Goal: Communication & Community: Answer question/provide support

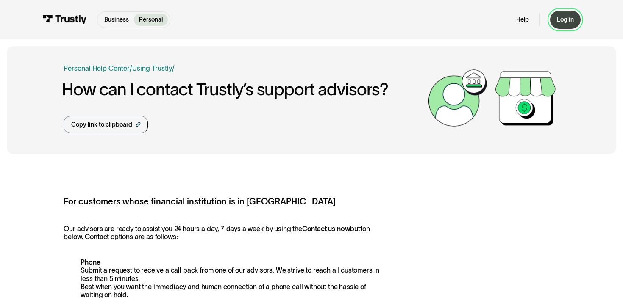
click at [572, 16] on div "Log in" at bounding box center [565, 20] width 17 height 8
click at [525, 16] on link "Help" at bounding box center [522, 20] width 13 height 8
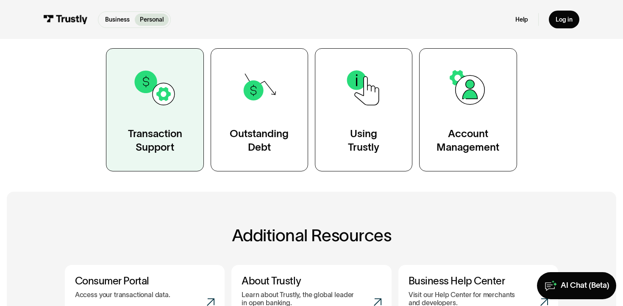
scroll to position [161, 0]
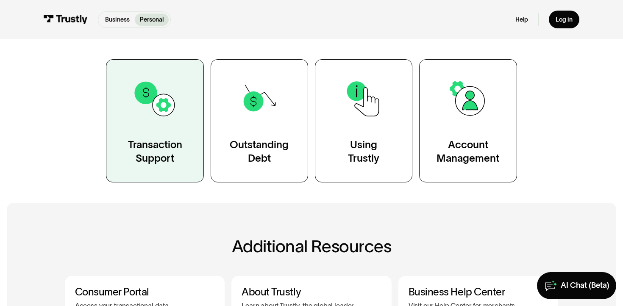
click at [174, 124] on link "Transaction Support" at bounding box center [154, 120] width 97 height 123
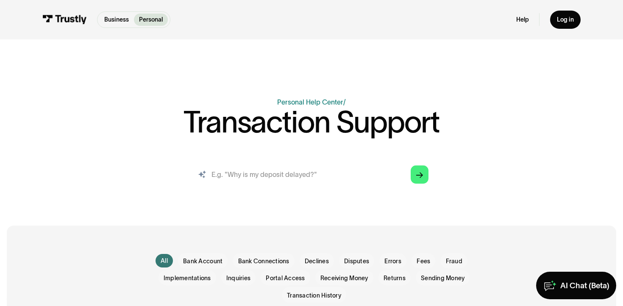
click at [254, 170] on input "search" at bounding box center [312, 175] width 248 height 28
click at [344, 176] on input "search" at bounding box center [312, 175] width 248 height 28
type input "unreceived fund"
click at [417, 169] on link "Arrow Right" at bounding box center [419, 175] width 18 height 18
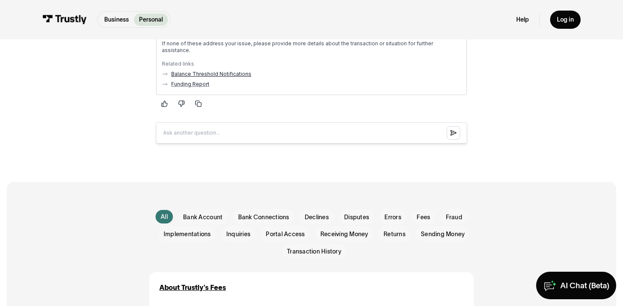
scroll to position [255, 0]
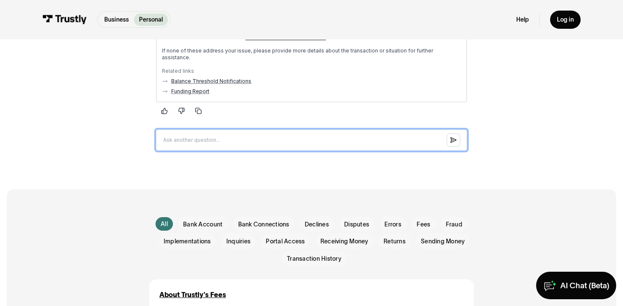
click at [222, 136] on input "Question box" at bounding box center [311, 140] width 311 height 21
click at [241, 140] on input "Question box" at bounding box center [311, 140] width 311 height 21
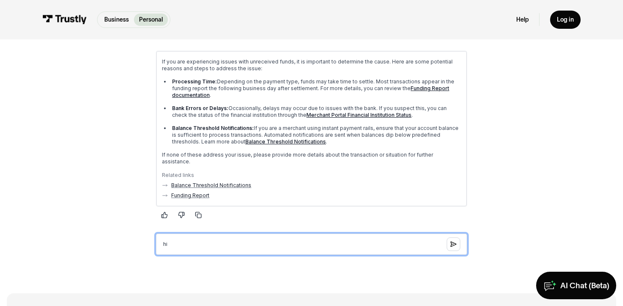
scroll to position [104, 0]
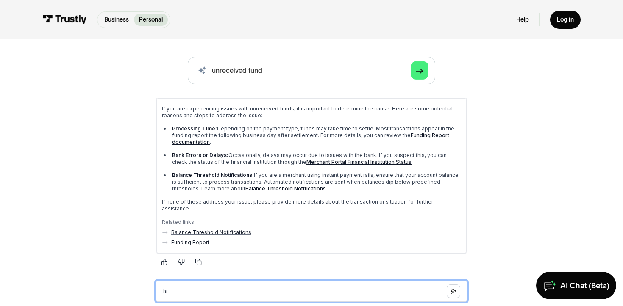
click at [177, 286] on input "hi" at bounding box center [311, 290] width 311 height 21
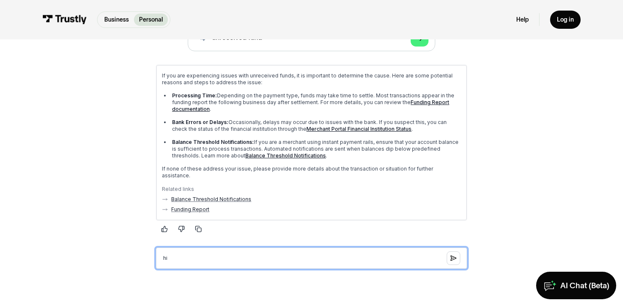
click at [294, 259] on input "hi" at bounding box center [311, 257] width 311 height 21
paste input "3477711554"
click at [186, 249] on input "hi 3477711554" at bounding box center [311, 257] width 311 height 21
type input "h"
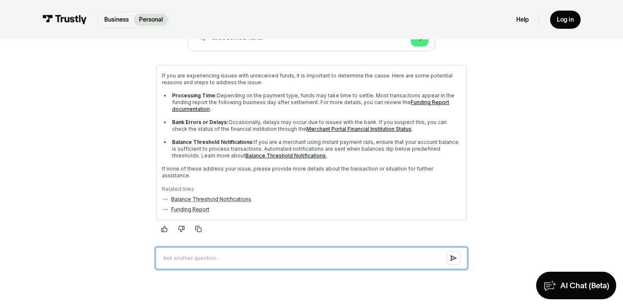
paste input "My name is Lolita. I would like to confirm the transaction with reference numbe…"
click at [164, 251] on input "My name is Lolita. I would like to confirm the transaction with reference numbe…" at bounding box center [311, 257] width 311 height 21
type input "Hi [DOMAIN_NAME] name is [PERSON_NAME]. I would like to confirm the transaction…"
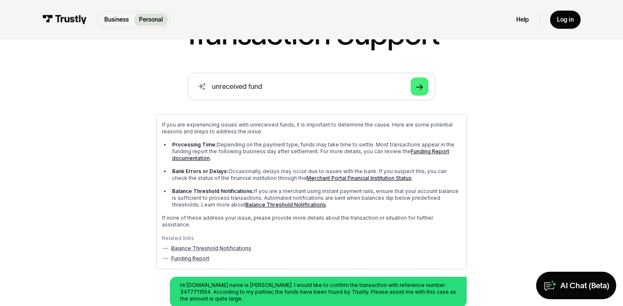
scroll to position [248, 0]
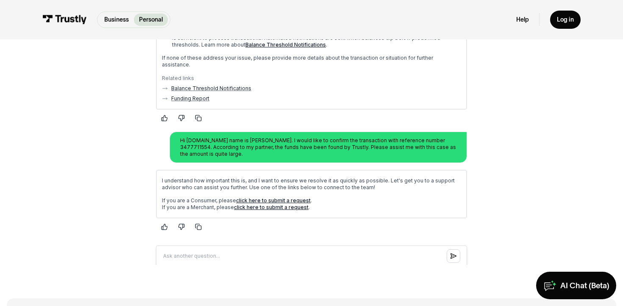
click at [239, 197] on link "click here to submit a request" at bounding box center [273, 200] width 75 height 6
click at [291, 204] on link "click here to submit a request" at bounding box center [271, 207] width 75 height 6
click at [338, 140] on p "Hi [DOMAIN_NAME] name is [PERSON_NAME]. I would like to confirm the transaction…" at bounding box center [318, 147] width 276 height 20
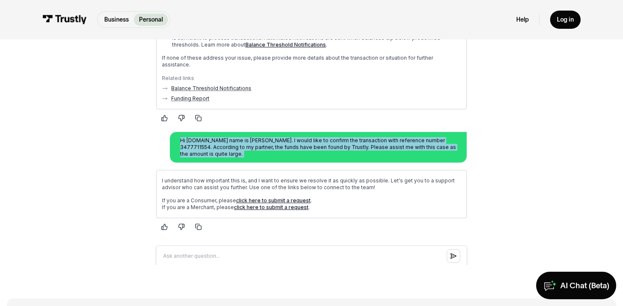
click at [338, 140] on p "Hi [DOMAIN_NAME] name is [PERSON_NAME]. I would like to confirm the transaction…" at bounding box center [318, 147] width 276 height 20
copy p "Hi [DOMAIN_NAME] name is [PERSON_NAME]. I would like to confirm the transaction…"
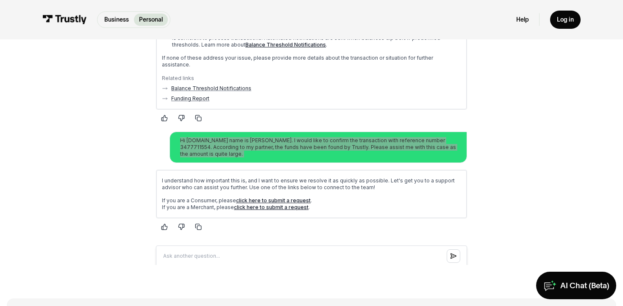
click at [524, 131] on div "AI-powered search ( 1 / 4 ) Type your question and our smart search will find y…" at bounding box center [311, 90] width 495 height 355
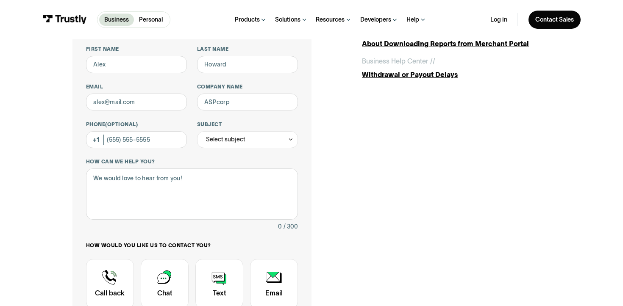
scroll to position [49, 0]
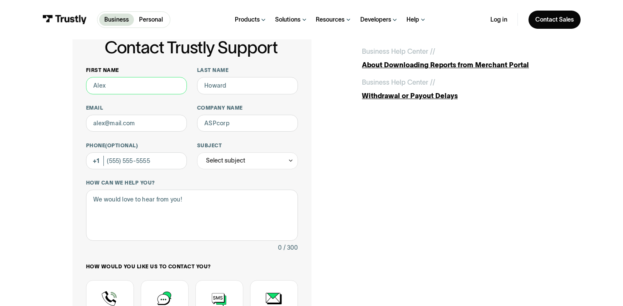
click at [151, 91] on input "First name" at bounding box center [136, 85] width 101 height 17
type input "[PERSON_NAME]"
click at [276, 81] on input "Last name" at bounding box center [247, 85] width 101 height 17
type input "Rianti"
click at [167, 125] on input "Email" at bounding box center [136, 123] width 101 height 17
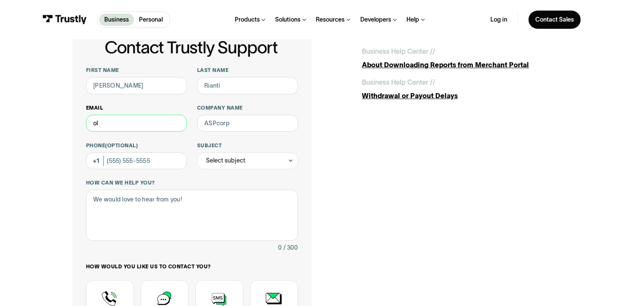
type input "o"
type input "[EMAIL_ADDRESS][DOMAIN_NAME]"
click at [235, 122] on input "Company name" at bounding box center [247, 123] width 101 height 17
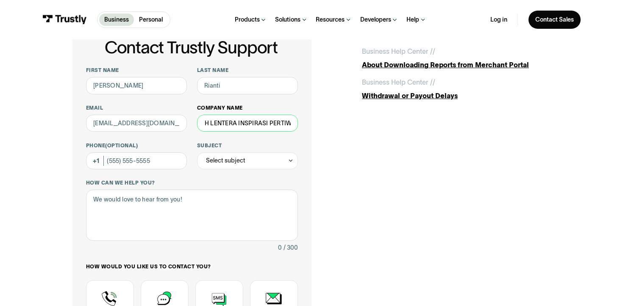
scroll to position [0, 25]
type input "FLIPTECH LENTERA INSPIRASI PERTIWI"
click at [206, 163] on div "Select subject" at bounding box center [225, 160] width 39 height 10
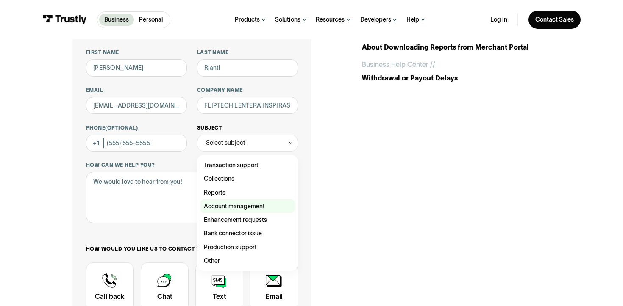
scroll to position [69, 0]
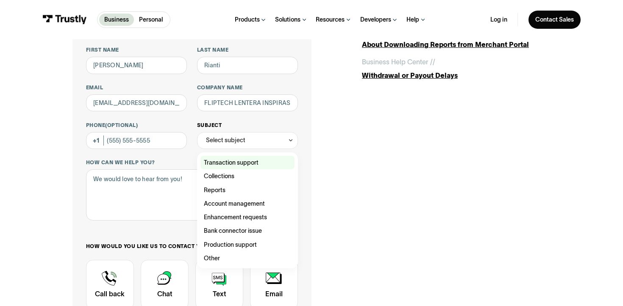
click at [223, 161] on div "Contact Trustly Support" at bounding box center [247, 163] width 94 height 14
type input "**********"
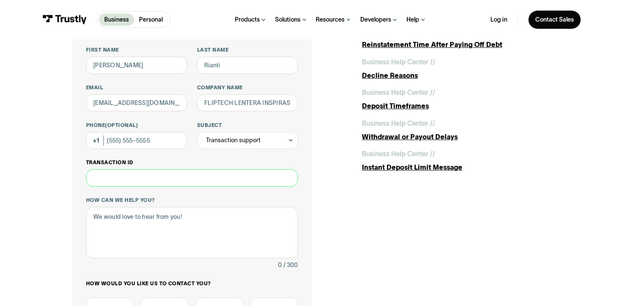
click at [159, 176] on input "Transaction ID" at bounding box center [192, 177] width 212 height 17
click at [181, 180] on input "Transaction ID" at bounding box center [192, 177] width 212 height 17
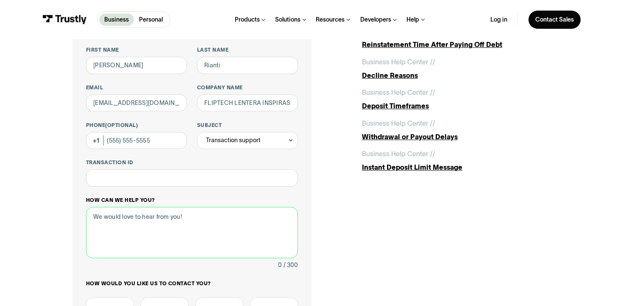
click at [176, 209] on textarea "How can we help you?" at bounding box center [192, 232] width 212 height 51
paste textarea "Hi [DOMAIN_NAME] name is [PERSON_NAME]. I would like to confirm the transaction…"
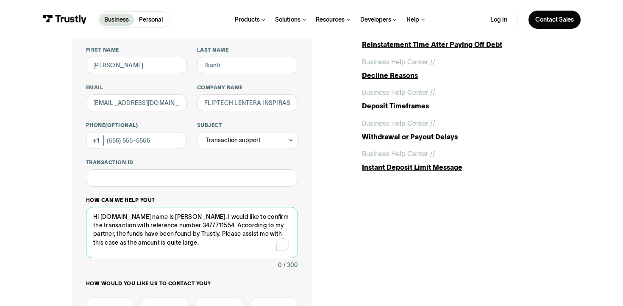
scroll to position [5, 0]
click at [116, 211] on textarea "Hi [DOMAIN_NAME] name is [PERSON_NAME]. I would like to confirm the transaction…" at bounding box center [192, 232] width 212 height 51
click at [172, 245] on textarea "Hi Team. My name is [GEOGRAPHIC_DATA]. I would like to confirm the transaction …" at bounding box center [192, 232] width 212 height 51
click at [186, 238] on textarea "Hi Team. My name is [GEOGRAPHIC_DATA]. I would like to confirm the transaction …" at bounding box center [192, 232] width 212 height 51
type textarea "Hi Team. My name is [GEOGRAPHIC_DATA]. I would like to confirm the transaction …"
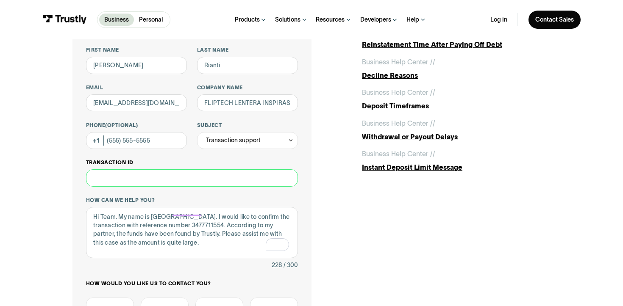
click at [191, 177] on input "Transaction ID" at bounding box center [192, 177] width 212 height 17
type input "*"
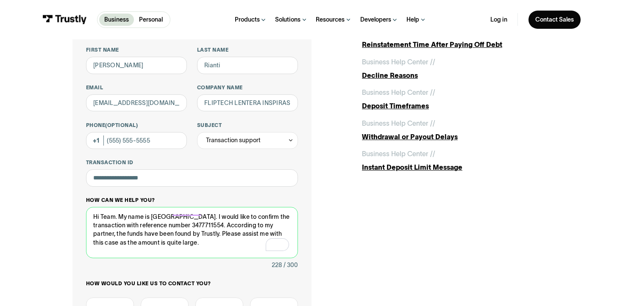
click at [156, 220] on textarea "Hi Team. My name is [GEOGRAPHIC_DATA]. I would like to confirm the transaction …" at bounding box center [192, 232] width 212 height 51
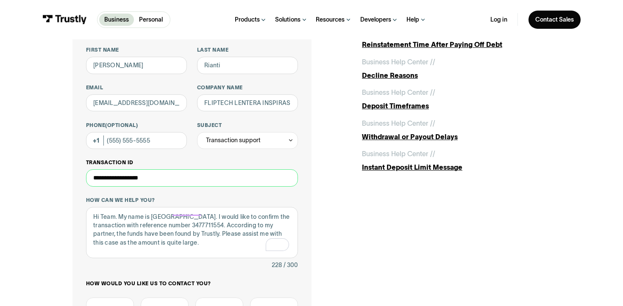
click at [171, 177] on input "**********" at bounding box center [192, 177] width 212 height 17
paste input "**********"
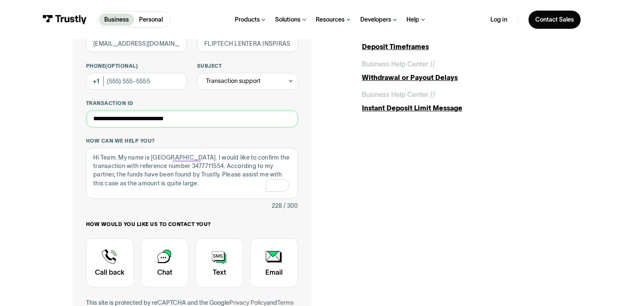
scroll to position [139, 0]
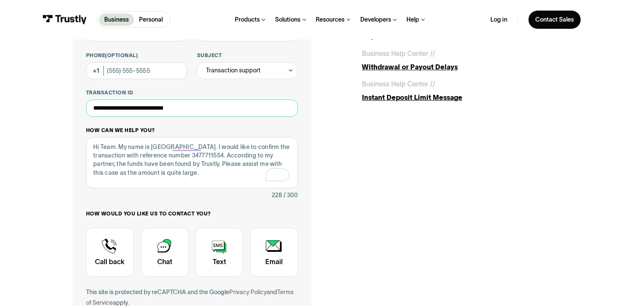
type input "**********"
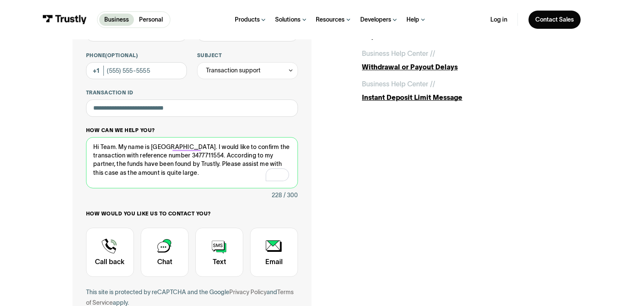
click at [159, 148] on textarea "Hi Team. My name is [GEOGRAPHIC_DATA]. I would like to confirm the transaction …" at bounding box center [192, 162] width 212 height 51
click at [166, 148] on textarea "Hi Team. My name is [GEOGRAPHIC_DATA]. I would like to confirm the transaction …" at bounding box center [192, 162] width 212 height 51
paste textarea "We are Flip, a remittance service provider in [GEOGRAPHIC_DATA]."
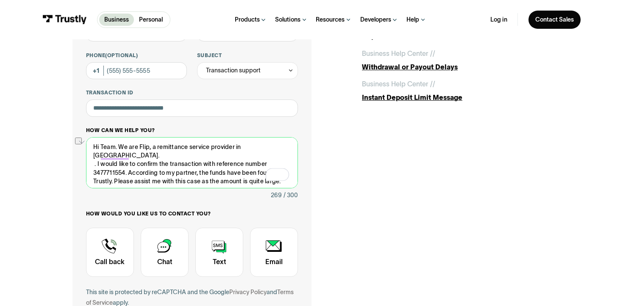
drag, startPoint x: 166, startPoint y: 146, endPoint x: 119, endPoint y: 146, distance: 47.4
click at [119, 146] on textarea "Hi Team. We are Flip, a remittance service provider in [GEOGRAPHIC_DATA]. . I w…" at bounding box center [192, 162] width 212 height 51
click at [144, 153] on textarea "Hi Team. We are Flip, a remittance service provider in [GEOGRAPHIC_DATA]. . I w…" at bounding box center [192, 162] width 212 height 51
click at [94, 156] on textarea "Hi Team. We are Flip, a remittance service provider in [GEOGRAPHIC_DATA]. . I w…" at bounding box center [192, 162] width 212 height 51
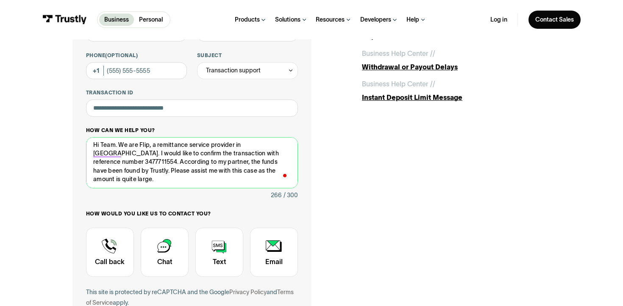
scroll to position [9, 0]
click at [177, 155] on textarea "Hi Team. We are Flip, a remittance service provider in [GEOGRAPHIC_DATA]. I wou…" at bounding box center [192, 162] width 212 height 51
click at [215, 163] on textarea "Hi Team. We are Flip, a remittance service provider in [GEOGRAPHIC_DATA]. I wou…" at bounding box center [192, 162] width 212 height 51
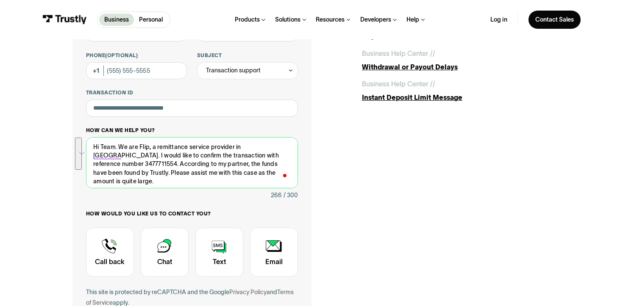
paste textarea "ello Team. We are Flip, a remittance service provider in [GEOGRAPHIC_DATA]. I w…"
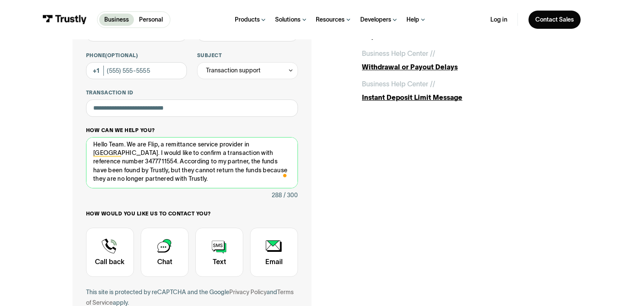
drag, startPoint x: 165, startPoint y: 179, endPoint x: 127, endPoint y: 177, distance: 37.7
click at [127, 177] on textarea "Hello Team. We are Flip, a remittance service provider in [GEOGRAPHIC_DATA]. I …" at bounding box center [192, 162] width 212 height 51
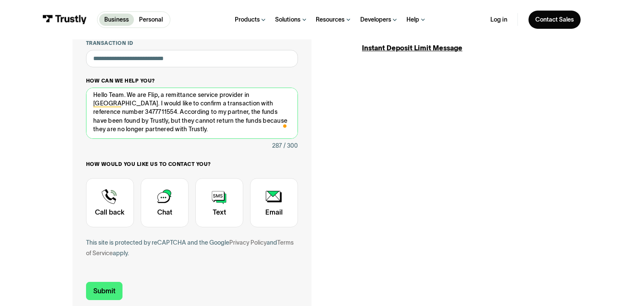
scroll to position [202, 0]
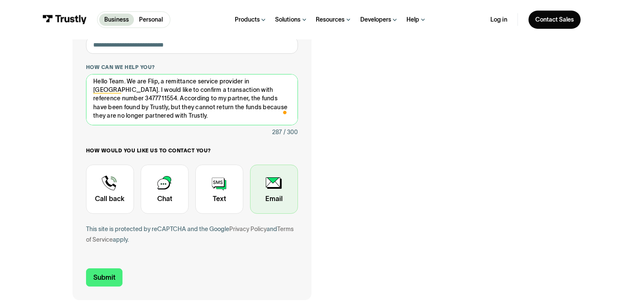
type textarea "Hello Team. We are Flip, a remittance service provider in [GEOGRAPHIC_DATA]. I …"
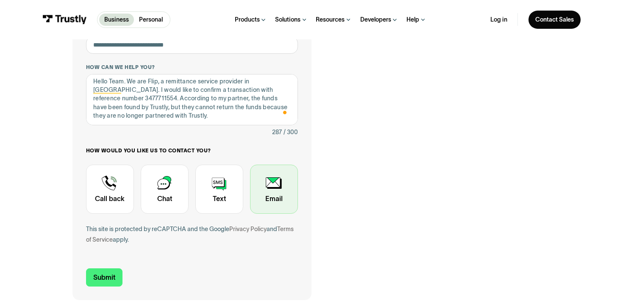
click at [265, 181] on div "Contact Trustly Support" at bounding box center [274, 190] width 48 height 50
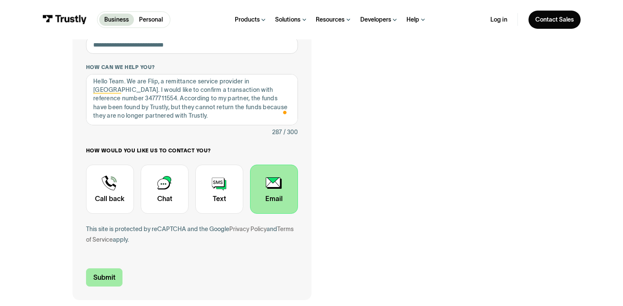
click at [116, 280] on input "Submit" at bounding box center [104, 278] width 36 height 18
